Goal: Task Accomplishment & Management: Manage account settings

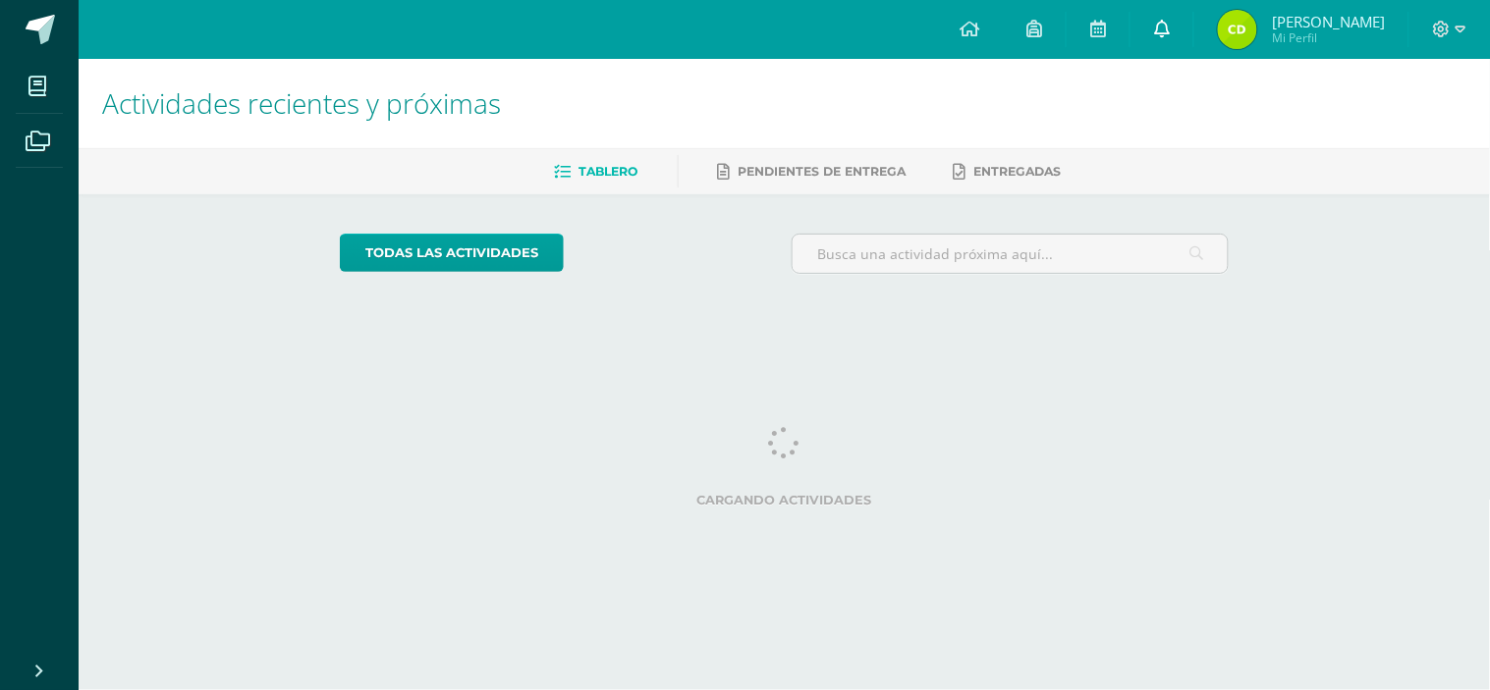
click at [1193, 43] on link at bounding box center [1161, 29] width 63 height 59
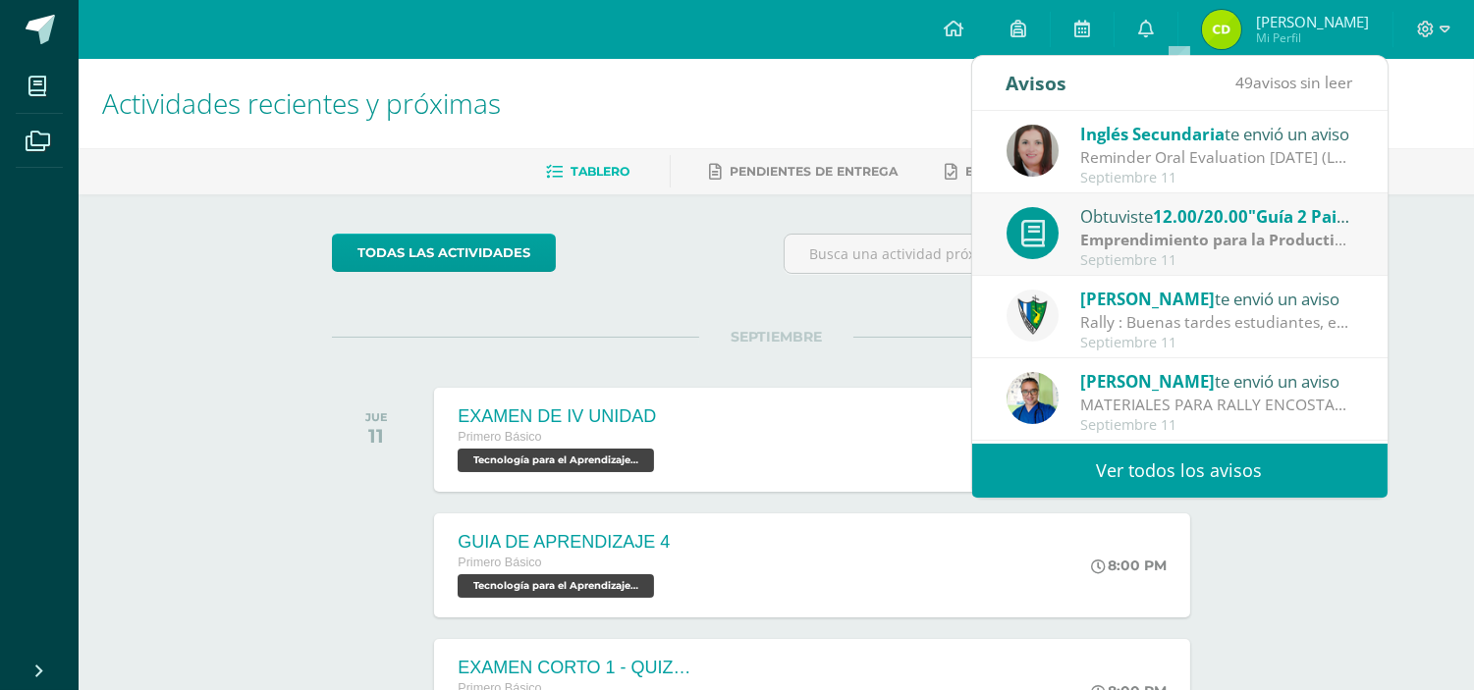
click at [1181, 476] on link "Ver todos los avisos" at bounding box center [1179, 471] width 415 height 54
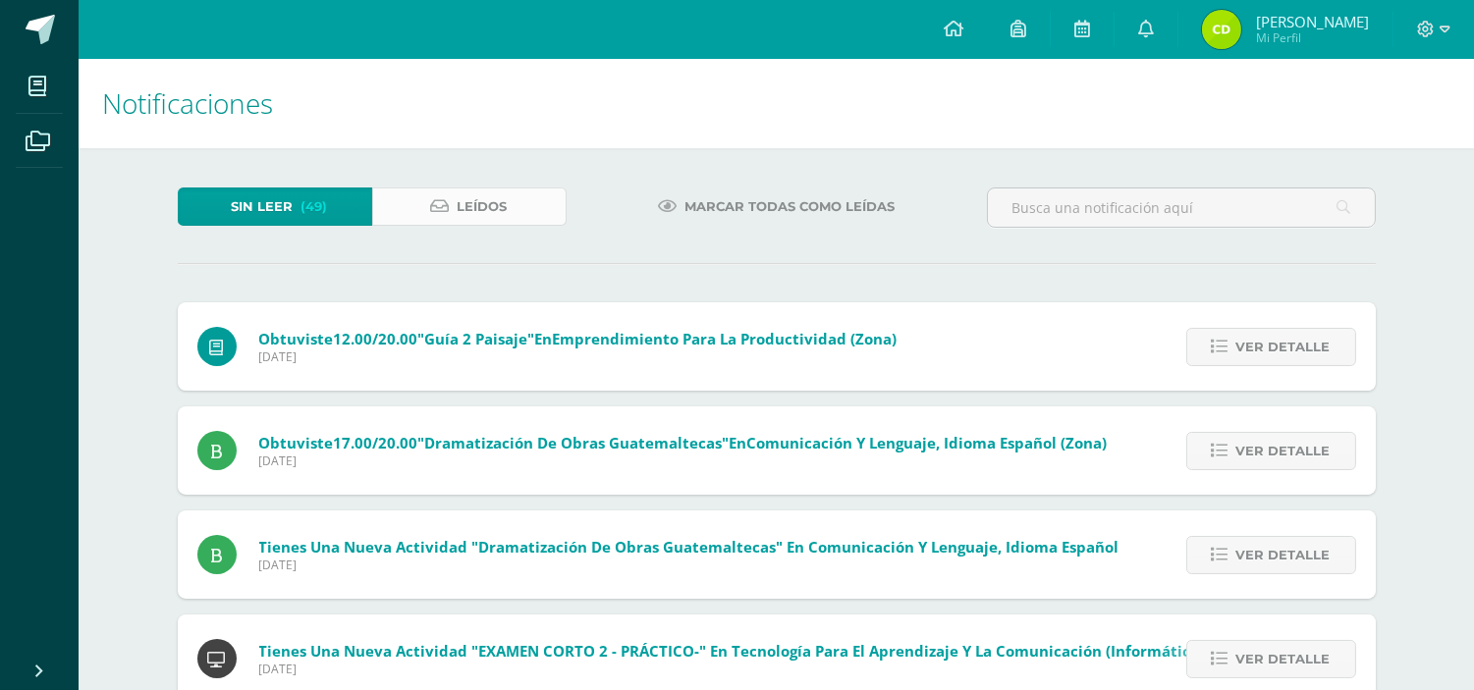
click at [526, 208] on link "Leídos" at bounding box center [469, 207] width 194 height 38
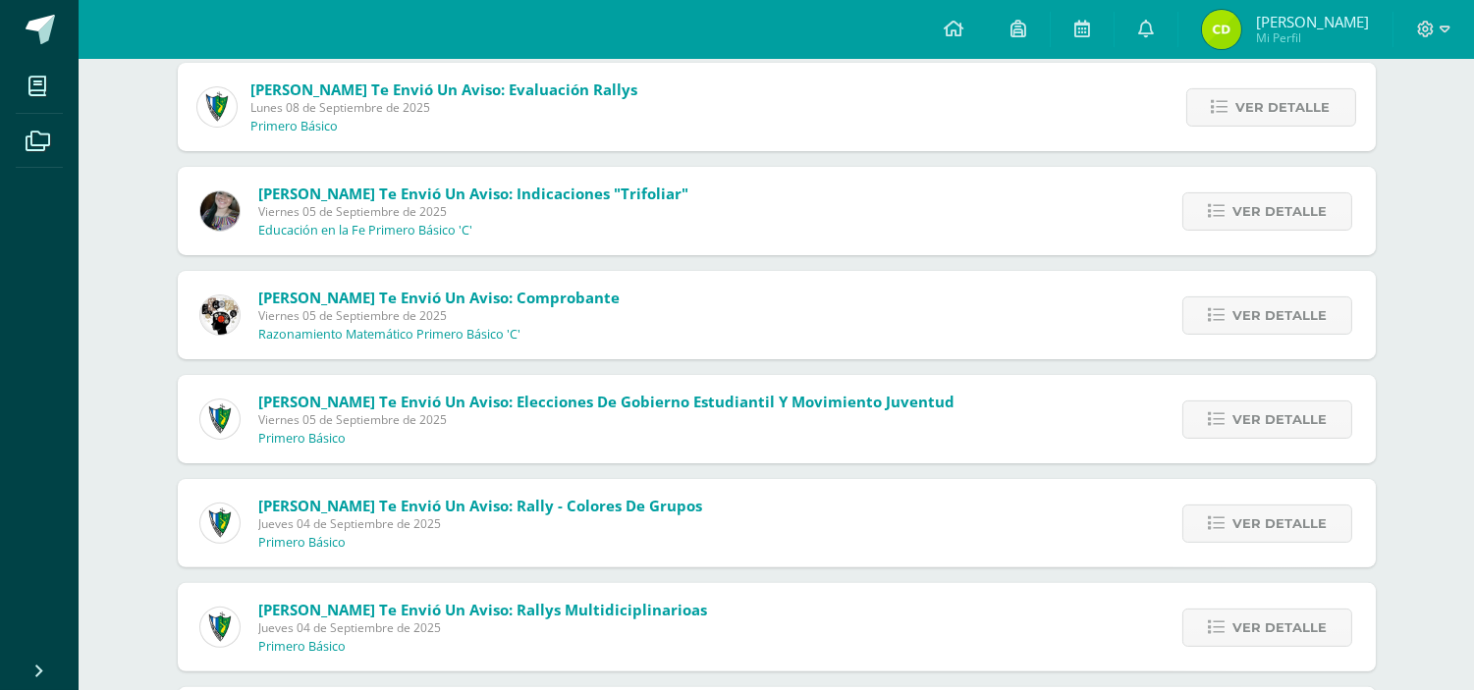
scroll to position [1178, 0]
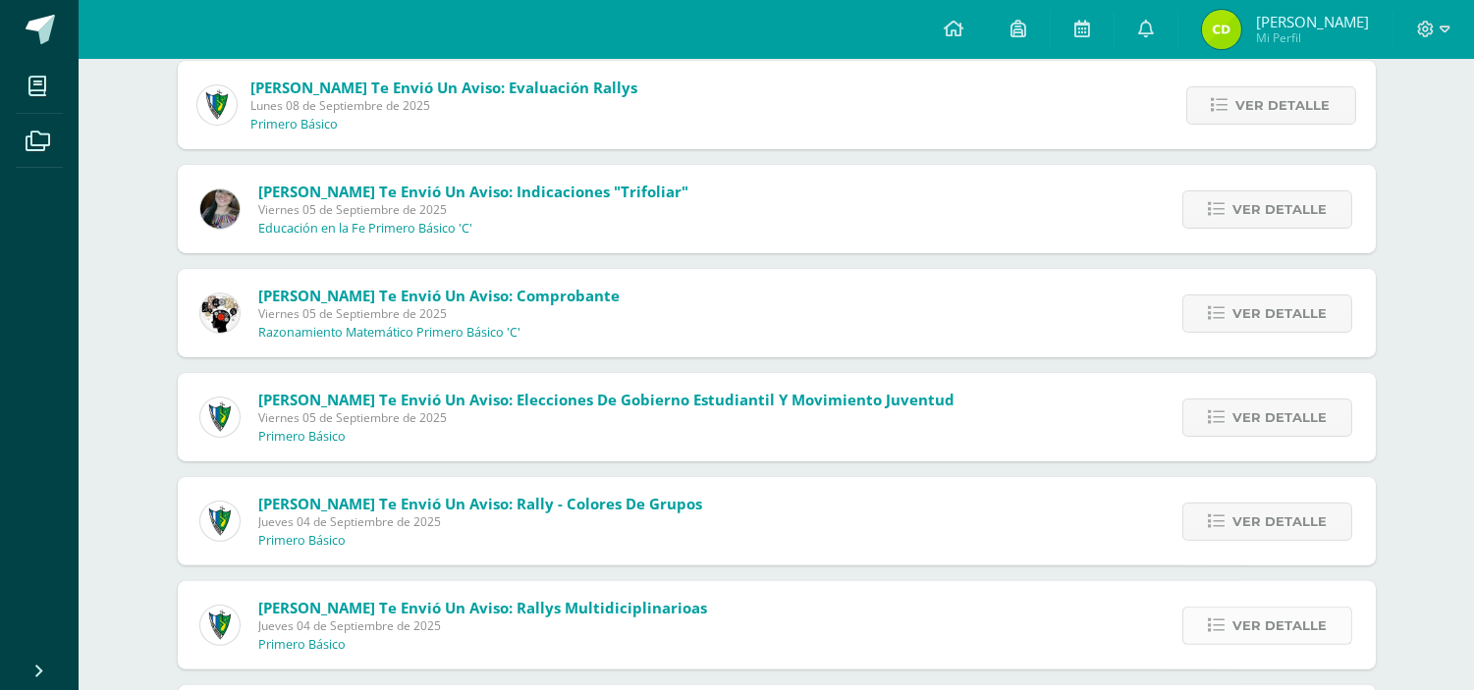
click at [1257, 631] on span "Ver detalle" at bounding box center [1279, 626] width 94 height 36
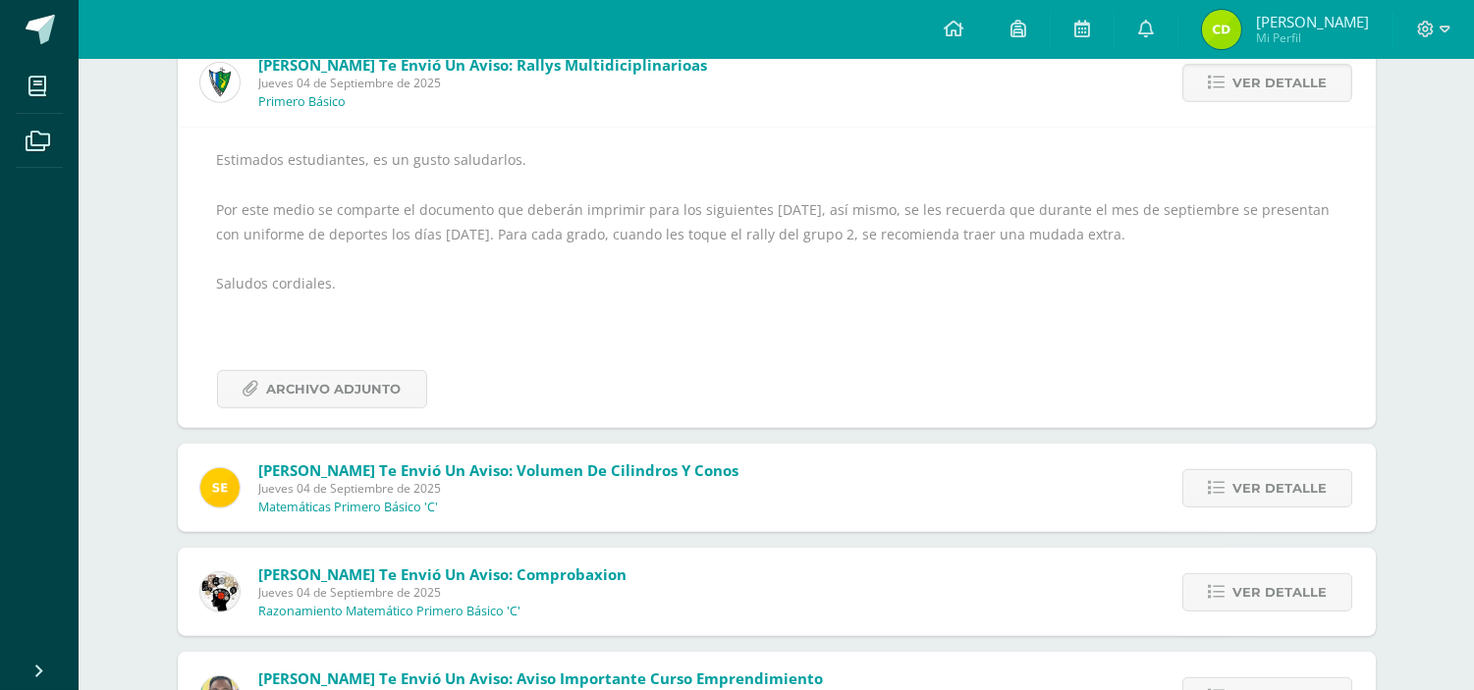
scroll to position [1723, 0]
click at [327, 377] on span "Archivo Adjunto" at bounding box center [334, 387] width 135 height 36
